Goal: Task Accomplishment & Management: Manage account settings

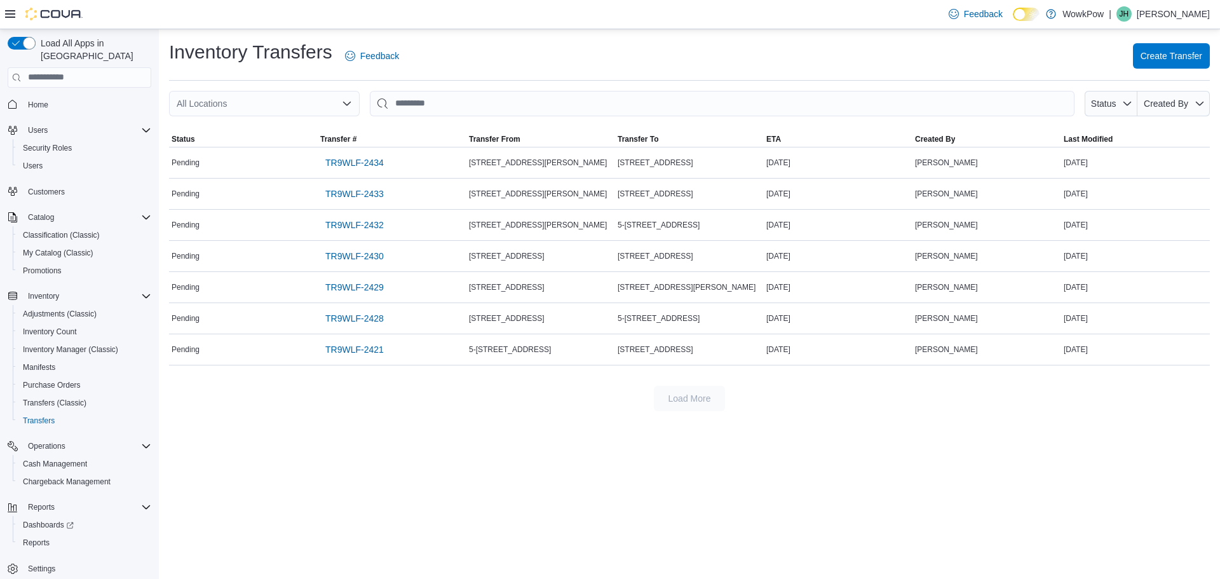
click at [352, 442] on div "Inventory Transfers Feedback Create Transfer All Locations Status Created By So…" at bounding box center [689, 303] width 1061 height 549
click at [360, 286] on span "TR9WLF-2429" at bounding box center [354, 287] width 58 height 13
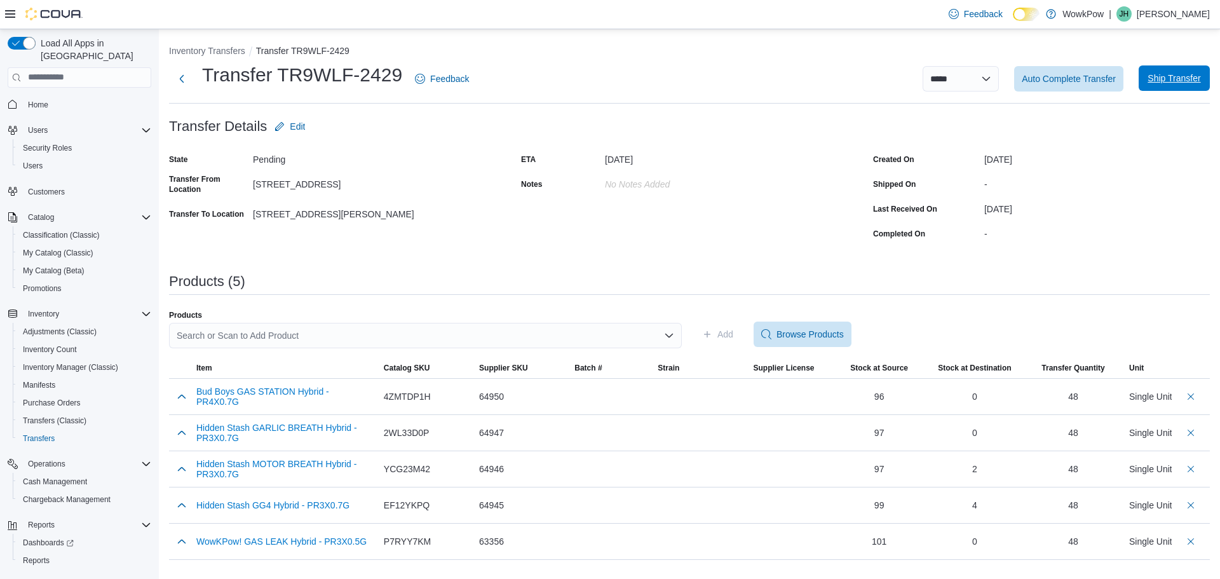
click at [1171, 78] on span "Ship Transfer" at bounding box center [1173, 78] width 53 height 13
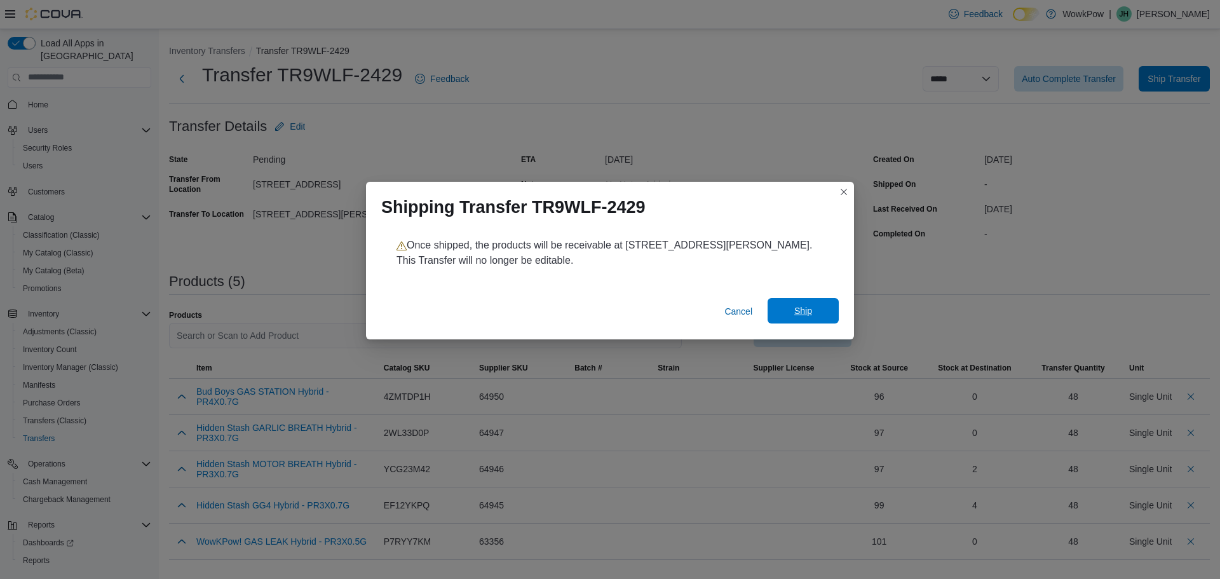
click at [813, 311] on span "Ship" at bounding box center [803, 310] width 56 height 25
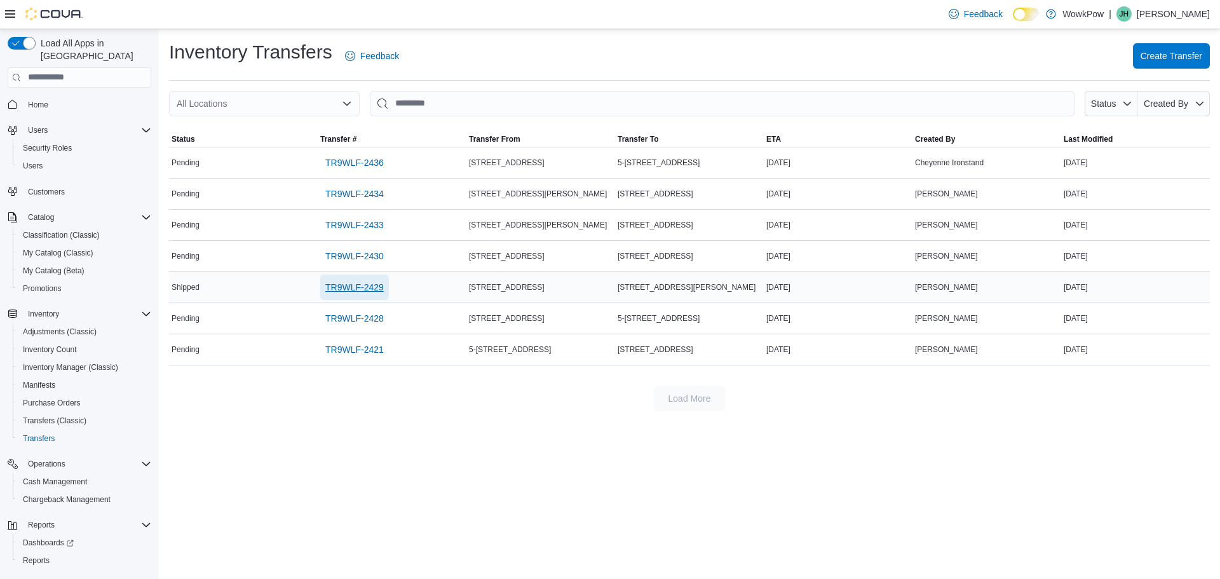
click at [351, 290] on span "TR9WLF-2429" at bounding box center [354, 287] width 58 height 13
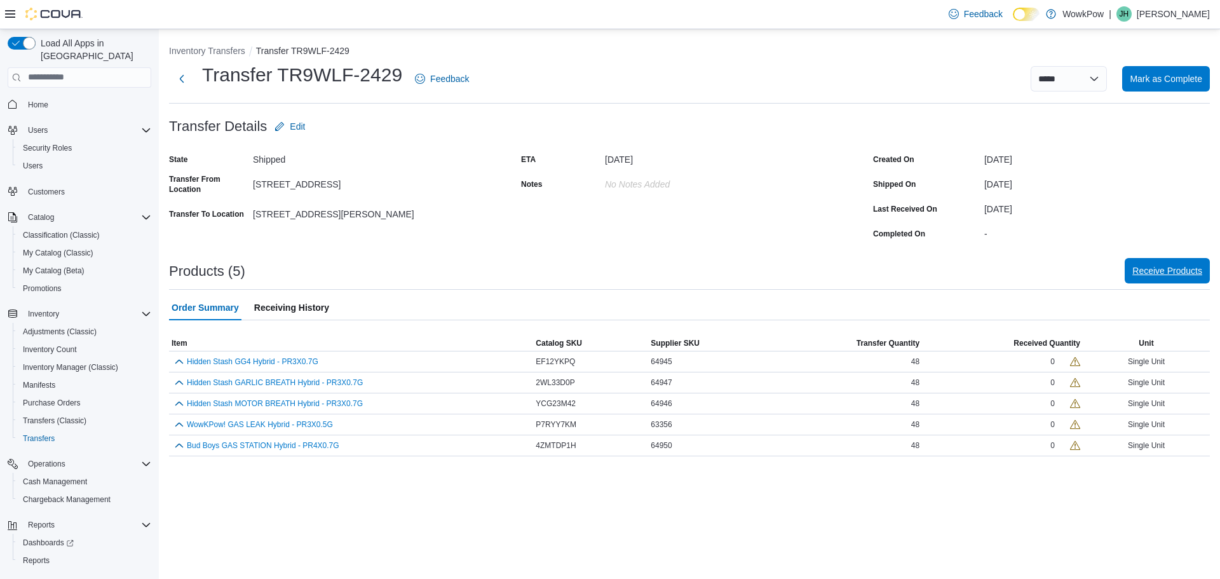
click at [1153, 276] on span "Receive Products" at bounding box center [1167, 270] width 70 height 13
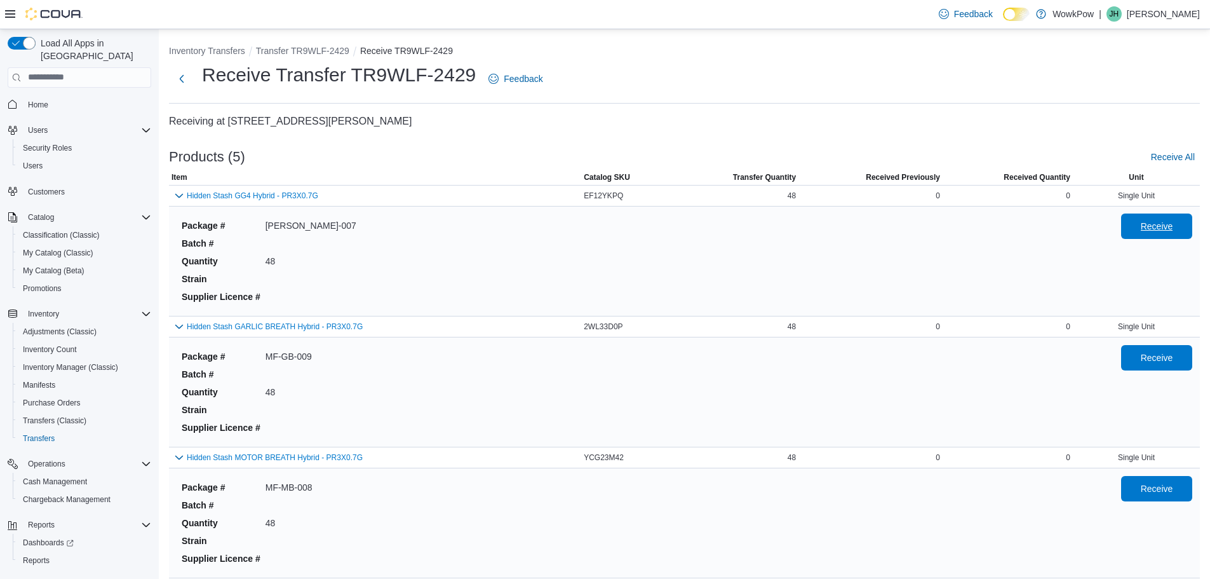
click at [1160, 220] on span "Receive" at bounding box center [1157, 225] width 56 height 25
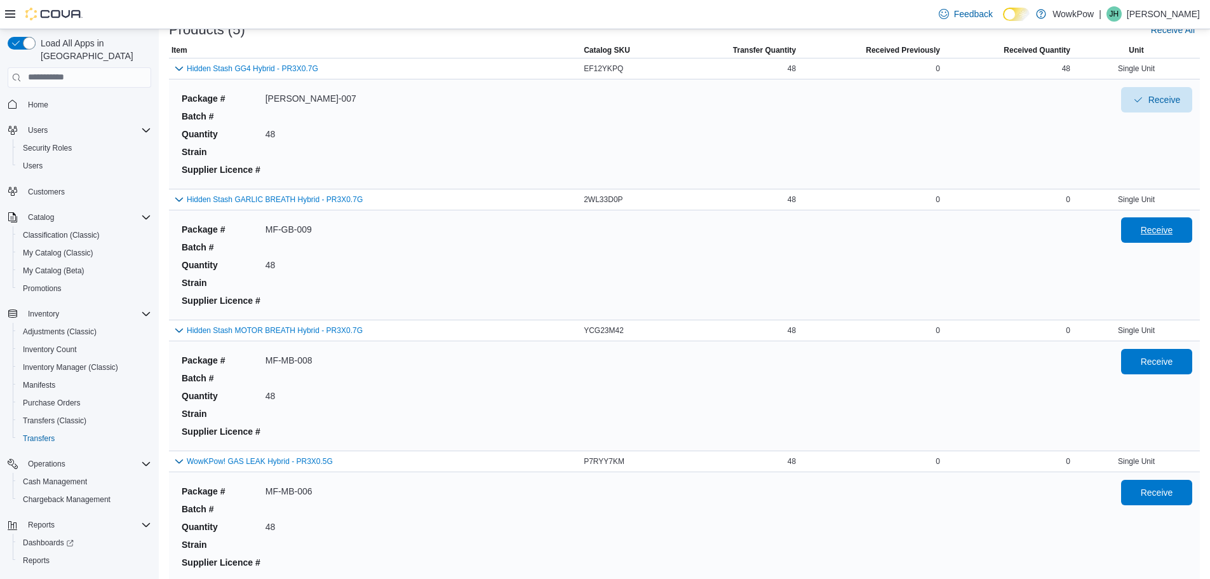
click at [1160, 228] on span "Receive" at bounding box center [1157, 230] width 32 height 13
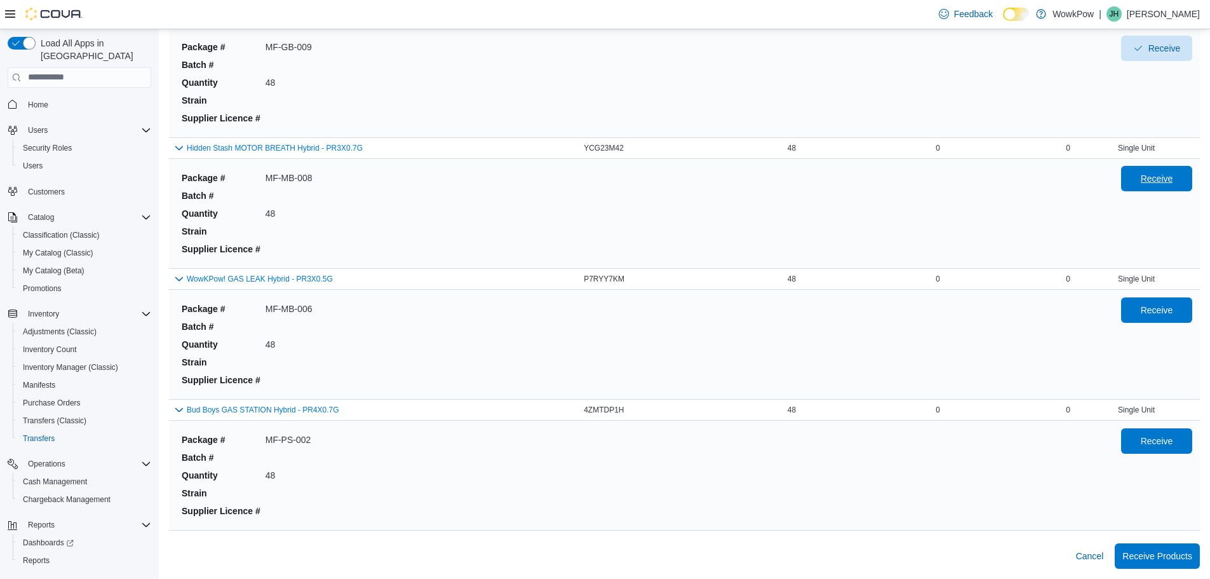
click at [1171, 170] on span "Receive" at bounding box center [1157, 178] width 56 height 25
click at [1161, 317] on span "Receive" at bounding box center [1157, 309] width 56 height 25
click at [1146, 433] on span "Receive" at bounding box center [1157, 439] width 56 height 25
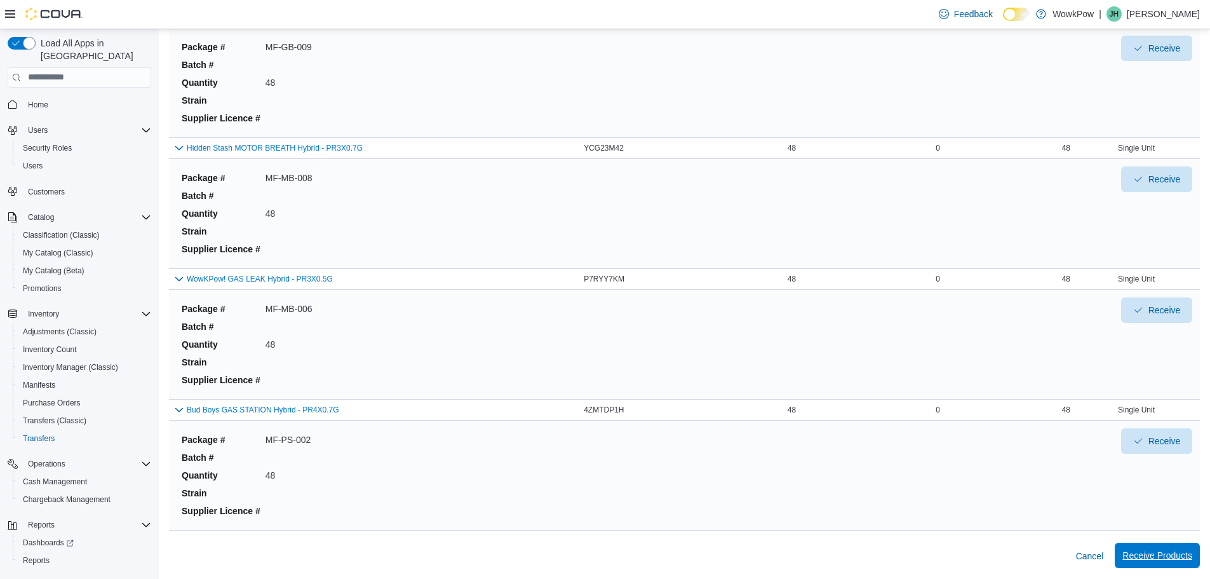
click at [1173, 562] on span "Receive Products" at bounding box center [1157, 554] width 70 height 25
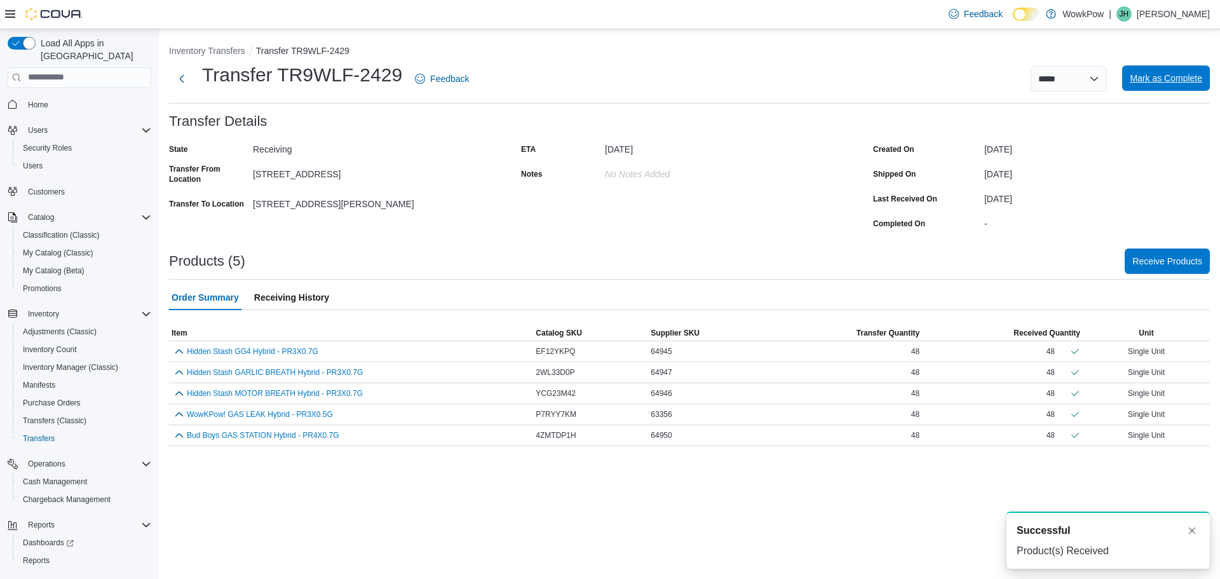
click at [1148, 71] on span "Mark as Complete" at bounding box center [1165, 77] width 72 height 25
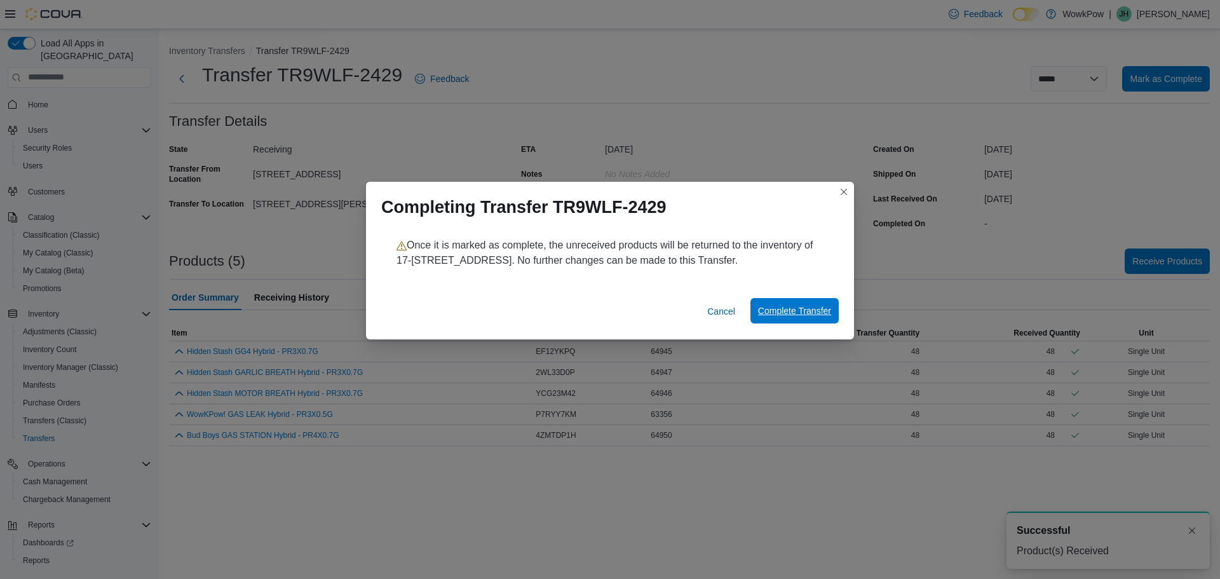
click at [781, 319] on span "Complete Transfer" at bounding box center [794, 310] width 73 height 25
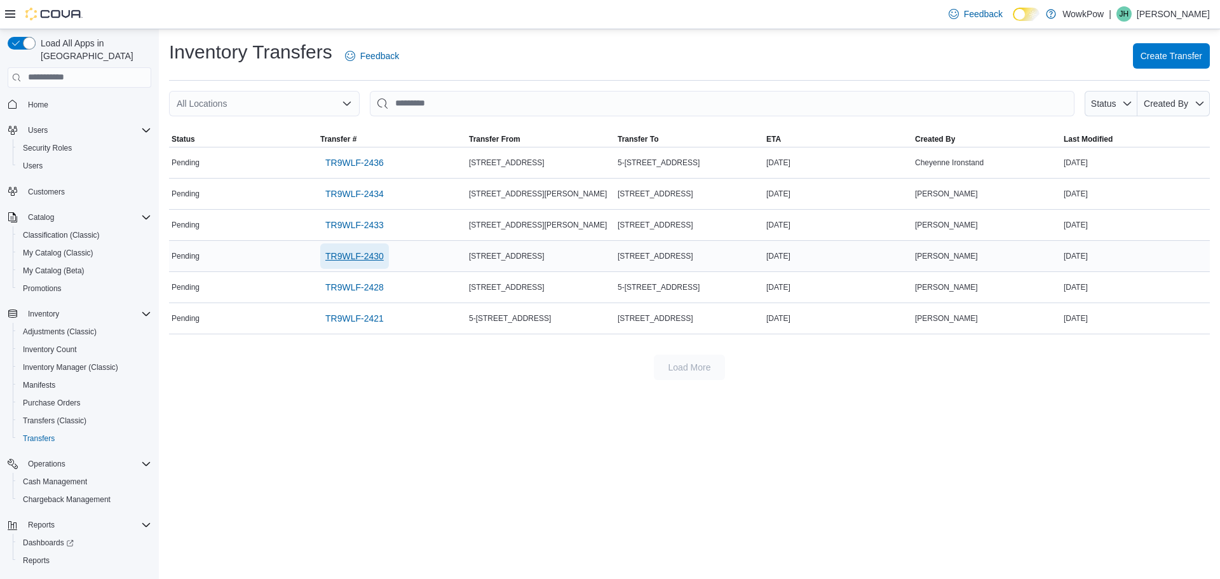
click at [371, 259] on span "TR9WLF-2430" at bounding box center [354, 256] width 58 height 13
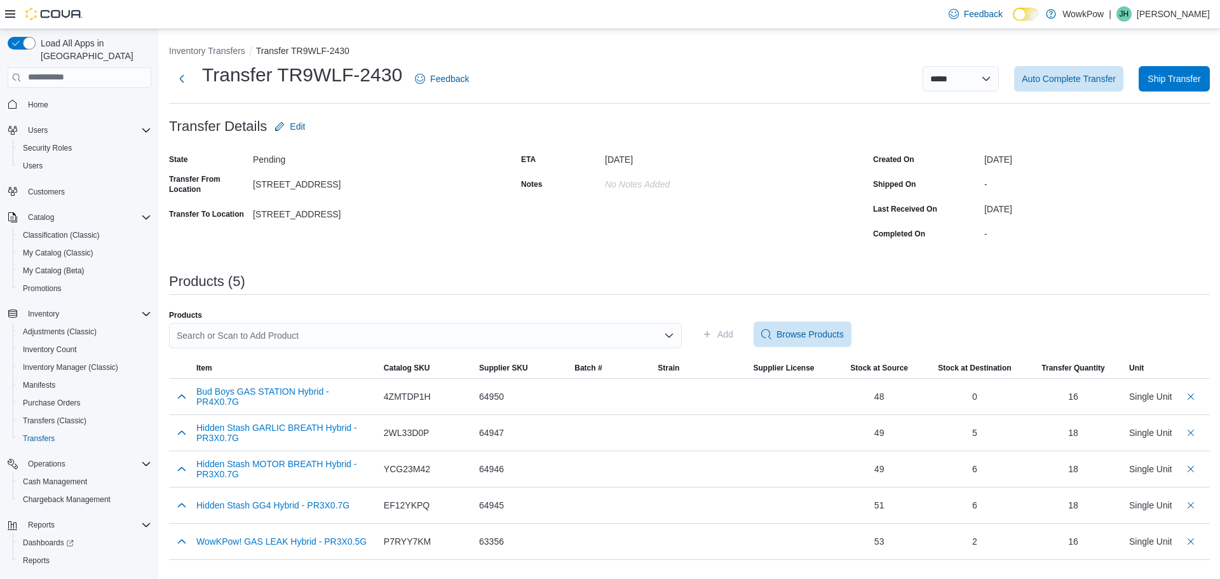
drag, startPoint x: 262, startPoint y: 389, endPoint x: 615, endPoint y: 110, distance: 449.5
click at [664, 53] on ol "Inventory Transfers Transfer TR9WLF-2430" at bounding box center [689, 51] width 1040 height 15
drag, startPoint x: 304, startPoint y: 389, endPoint x: 529, endPoint y: 20, distance: 432.2
click at [529, 17] on div "Feedback Dark Mode WowkPow | JH Jenny Hart" at bounding box center [610, 14] width 1220 height 29
click at [267, 387] on button "Bud Boys GAS STATION Hybrid - PR4X0.7G" at bounding box center [284, 396] width 177 height 20
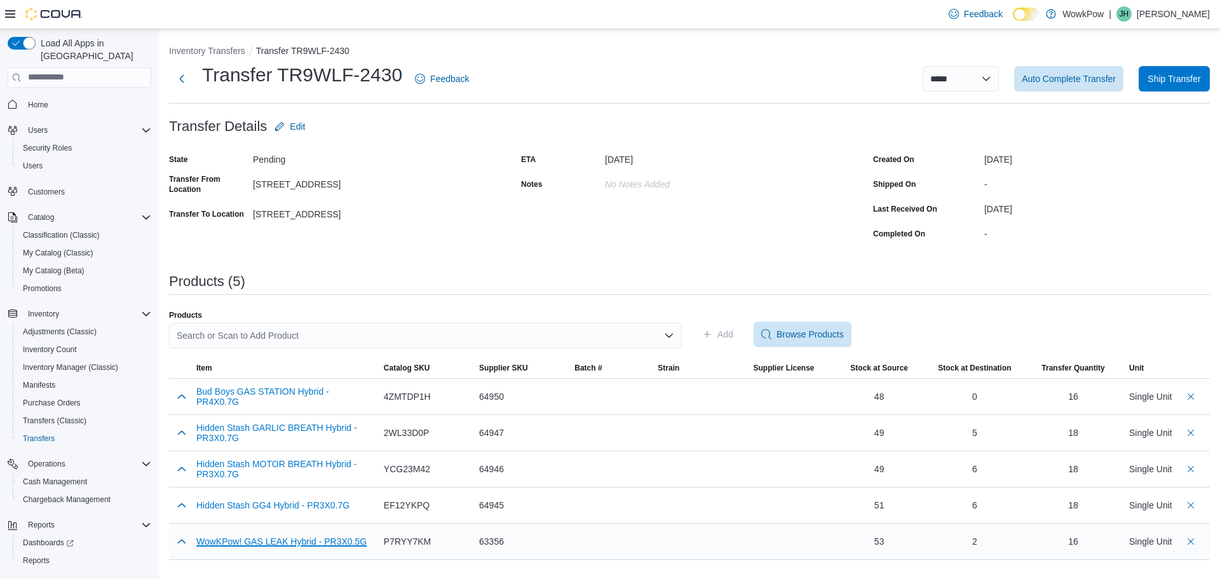
click at [302, 542] on button "WowKPow! GAS LEAK Hybrid - PR3X0.5G" at bounding box center [281, 541] width 170 height 10
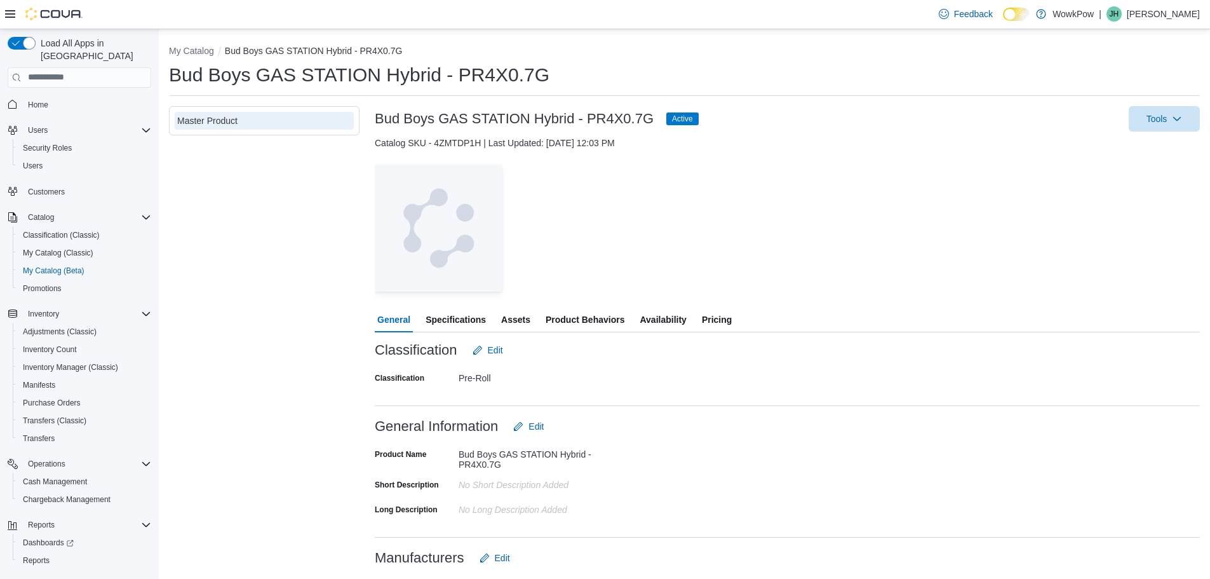
click at [494, 116] on h3 "Bud Boys GAS STATION Hybrid - PR4X0.7G" at bounding box center [514, 118] width 279 height 15
copy h3 "Bud Boys GAS STATION Hybrid - PR4X0.7G"
click at [708, 318] on span "Pricing" at bounding box center [717, 319] width 30 height 25
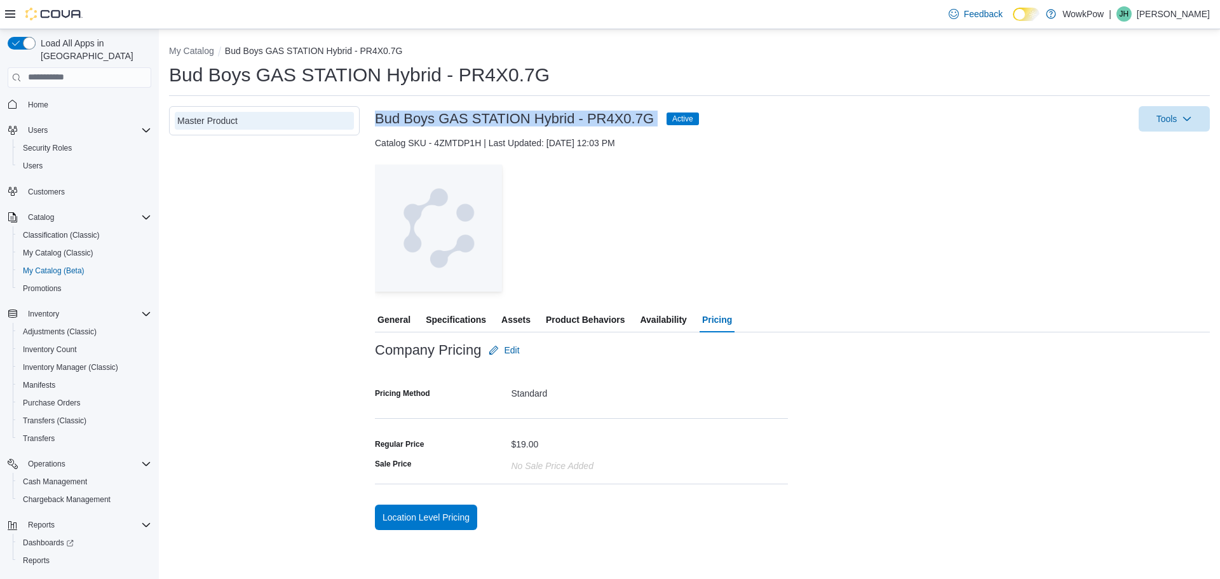
click at [261, 185] on div "Master Product" at bounding box center [264, 318] width 191 height 424
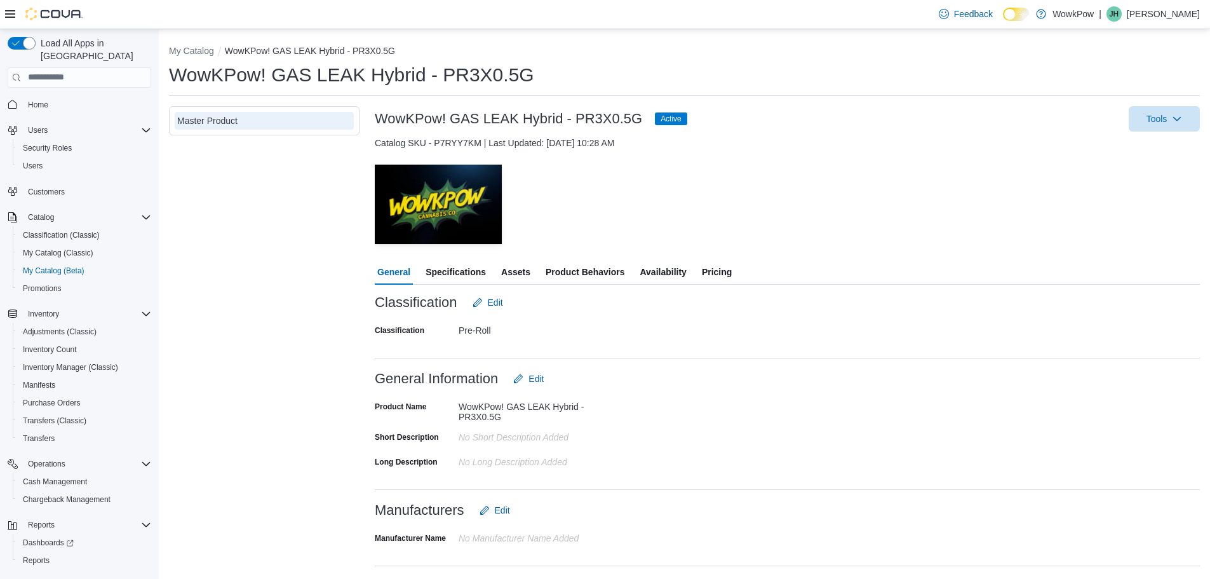
click at [405, 25] on div "Feedback Dark Mode WowkPow | [PERSON_NAME]" at bounding box center [605, 14] width 1210 height 29
click at [716, 268] on span "Pricing" at bounding box center [717, 271] width 30 height 25
